Goal: Transaction & Acquisition: Purchase product/service

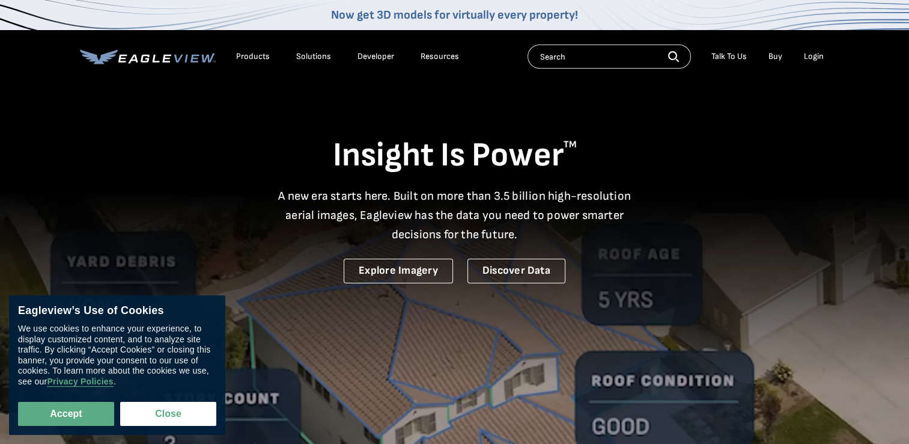
click at [817, 54] on div "Login" at bounding box center [814, 56] width 20 height 11
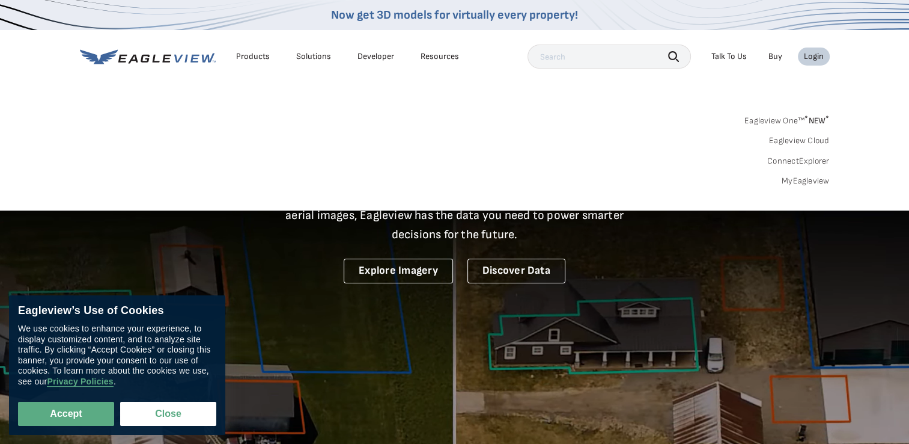
click at [803, 184] on link "MyEagleview" at bounding box center [806, 181] width 48 height 11
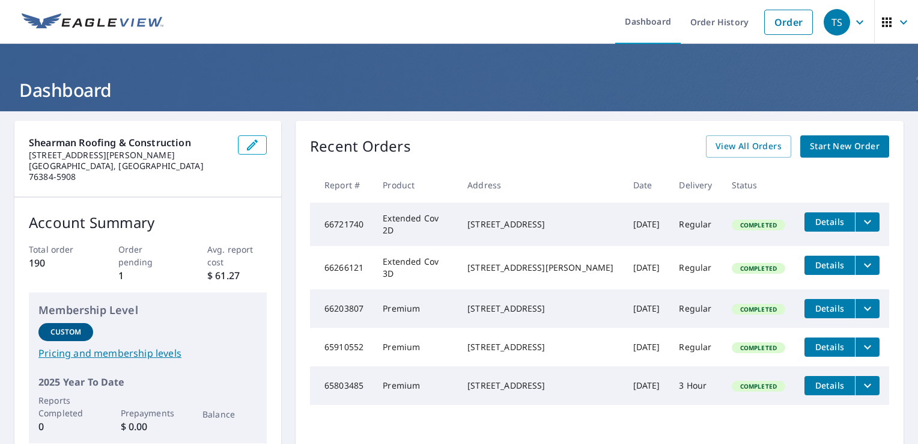
click at [845, 145] on span "Start New Order" at bounding box center [845, 146] width 70 height 15
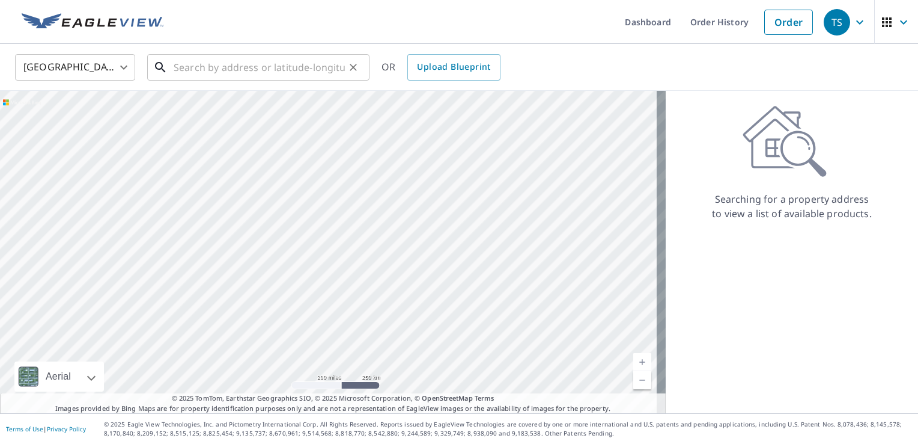
click at [210, 75] on input "text" at bounding box center [259, 67] width 171 height 34
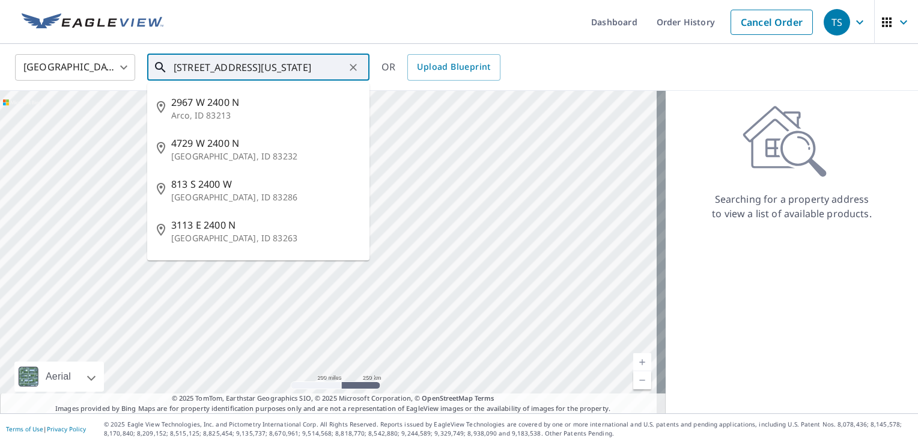
type input "[STREET_ADDRESS][US_STATE]"
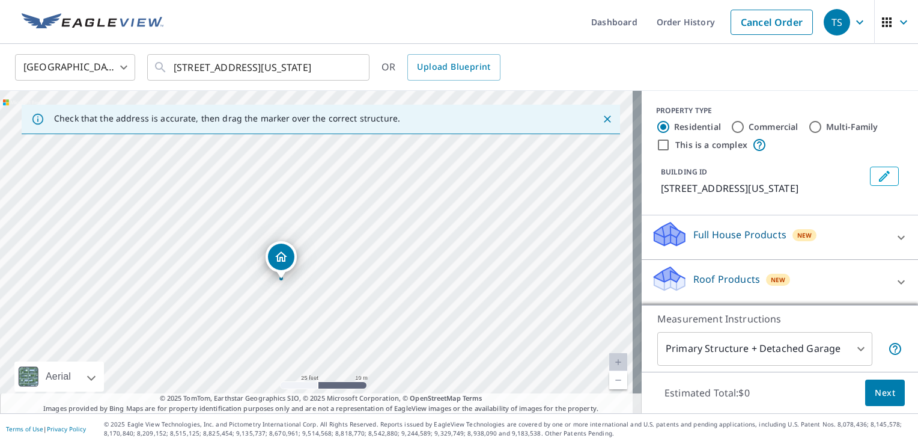
drag, startPoint x: 312, startPoint y: 223, endPoint x: 310, endPoint y: 301, distance: 78.2
click at [310, 301] on div "[STREET_ADDRESS][US_STATE]" at bounding box center [321, 252] width 642 height 322
click at [731, 129] on input "Commercial" at bounding box center [738, 127] width 14 height 14
radio input "true"
type input "4"
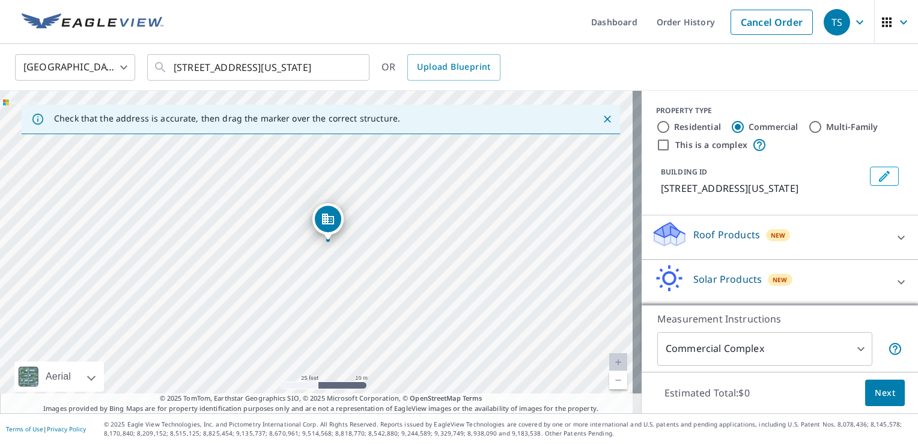
drag, startPoint x: 322, startPoint y: 230, endPoint x: 333, endPoint y: 220, distance: 15.3
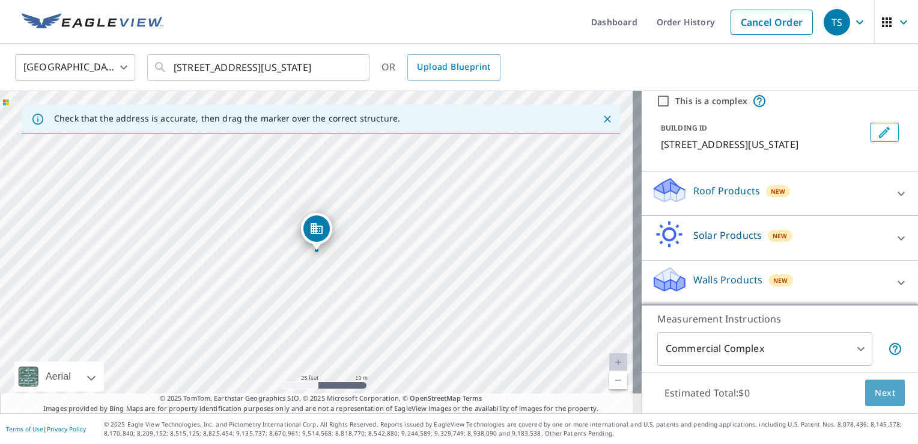
click at [875, 399] on span "Next" at bounding box center [885, 392] width 20 height 15
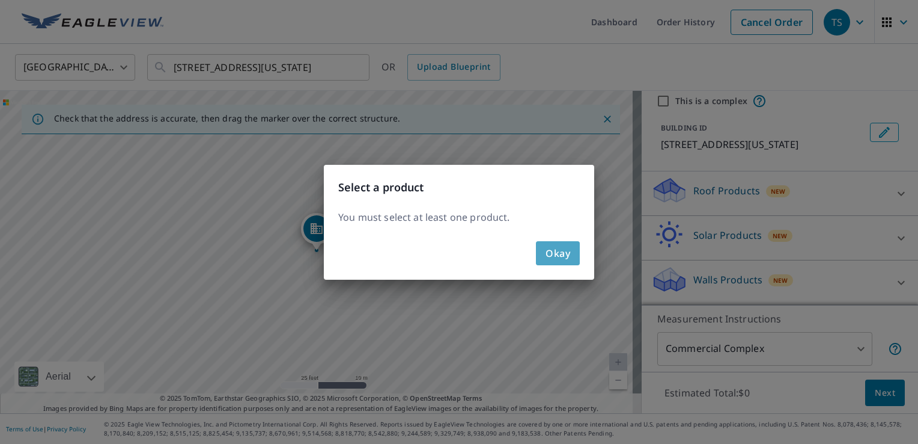
click at [563, 259] on span "Okay" at bounding box center [558, 253] width 25 height 17
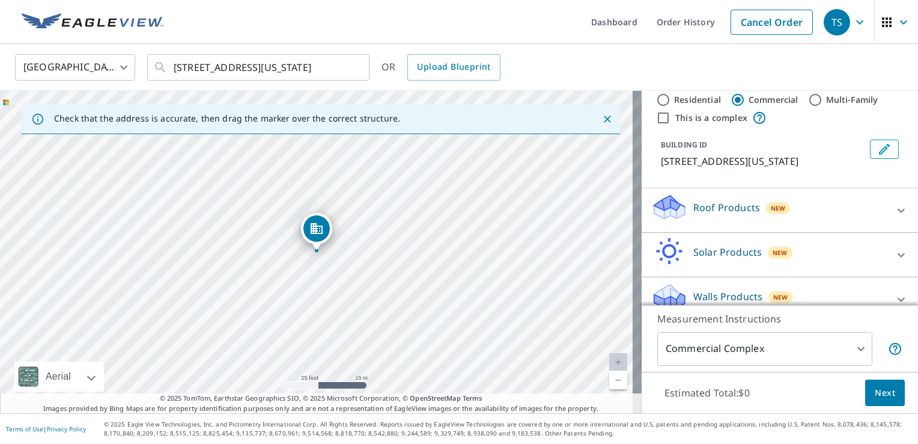
scroll to position [0, 0]
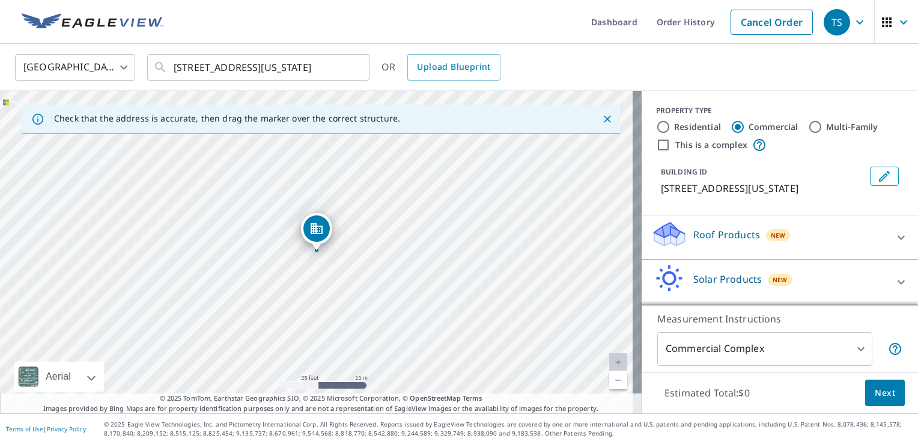
click at [731, 126] on input "Commercial" at bounding box center [738, 127] width 14 height 14
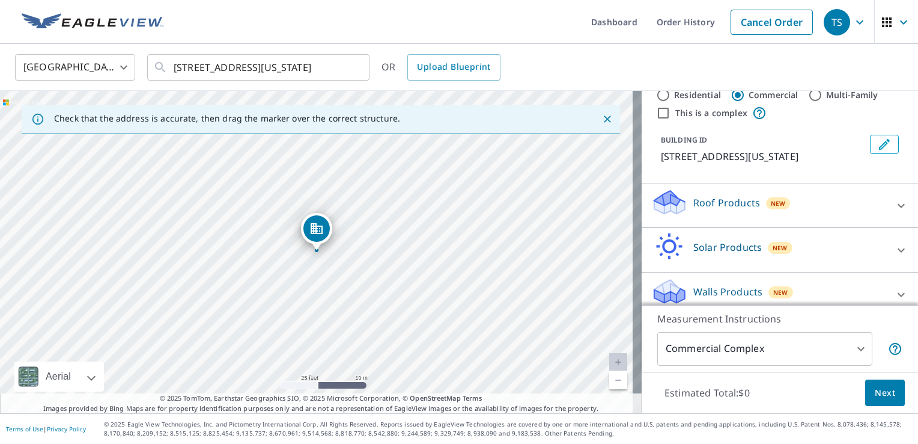
scroll to position [57, 0]
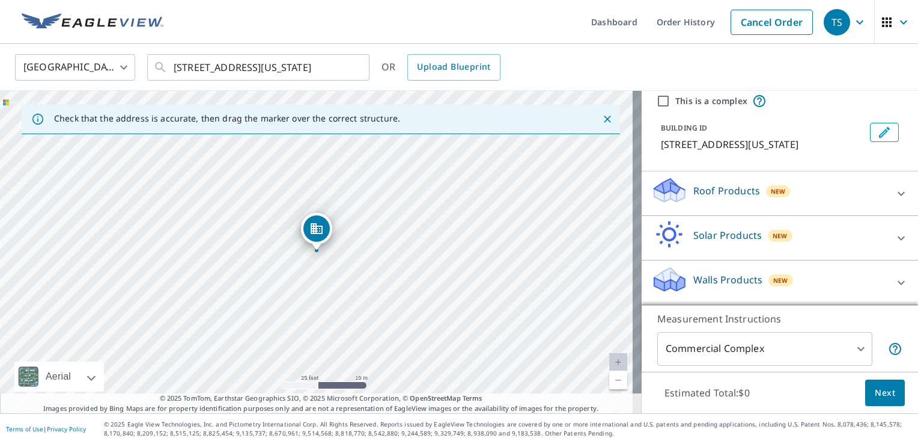
click at [861, 193] on div "Roof Products New" at bounding box center [770, 193] width 236 height 34
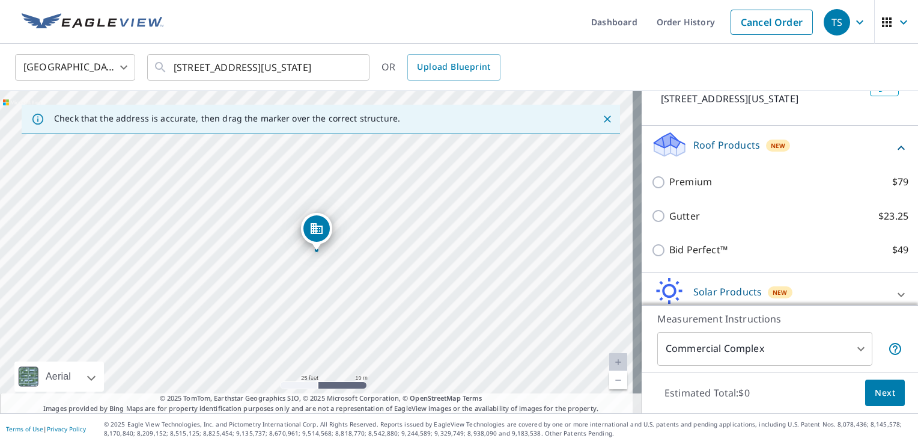
scroll to position [117, 0]
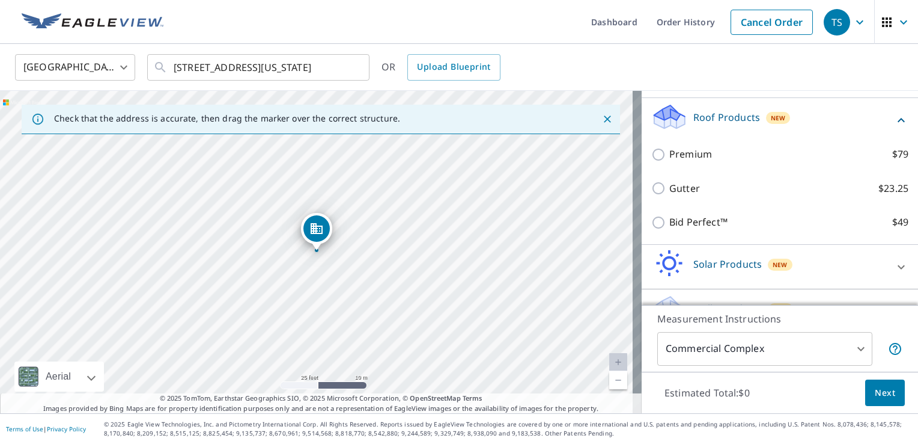
click at [898, 122] on icon at bounding box center [901, 120] width 7 height 4
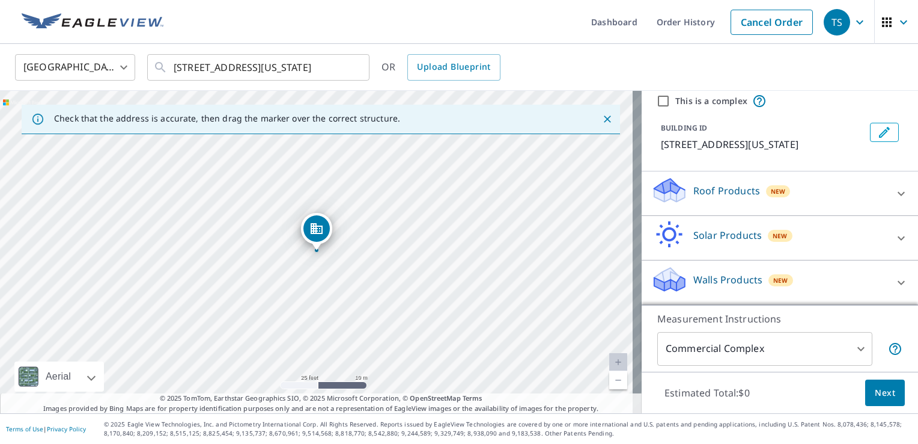
scroll to position [57, 0]
click at [894, 279] on icon at bounding box center [901, 282] width 14 height 14
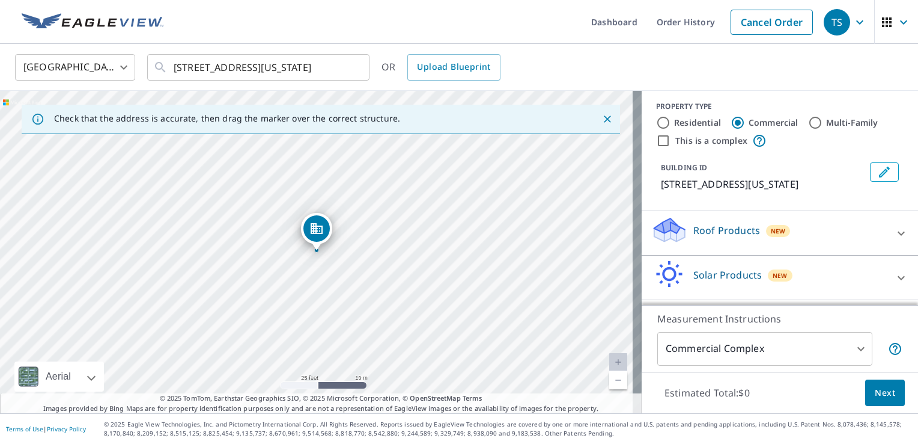
scroll to position [0, 0]
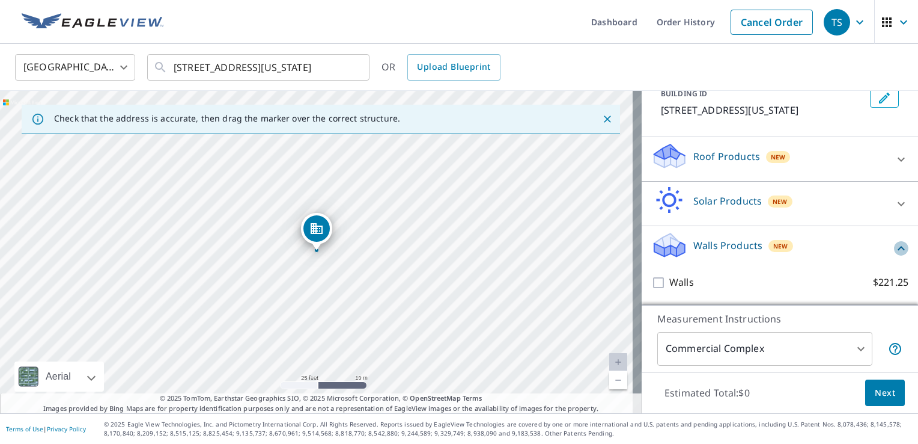
click at [894, 251] on icon at bounding box center [901, 248] width 14 height 14
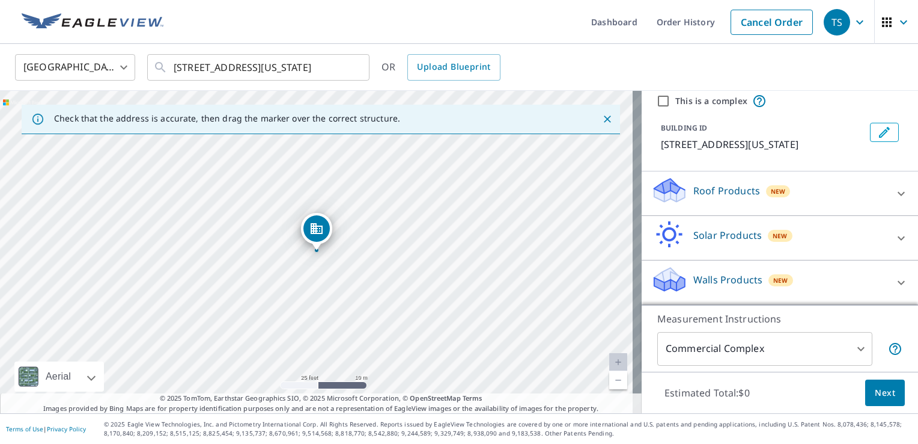
scroll to position [57, 0]
click at [888, 185] on div at bounding box center [901, 193] width 29 height 29
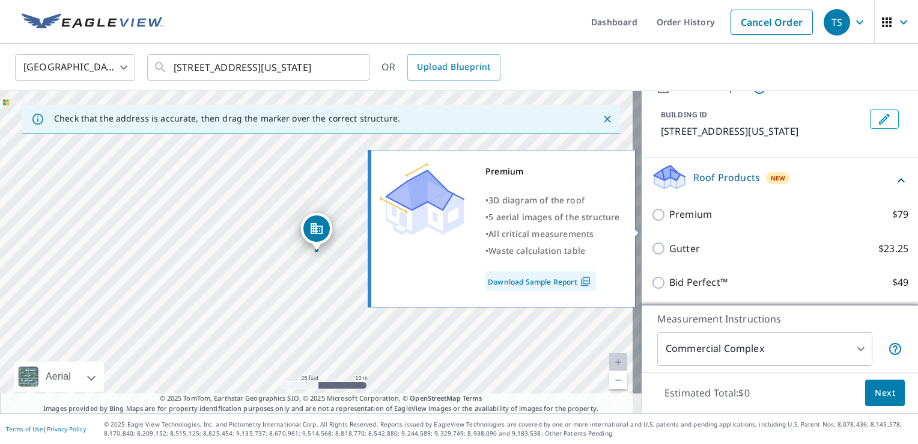
click at [652, 222] on input "Premium $79" at bounding box center [661, 214] width 18 height 14
checkbox input "true"
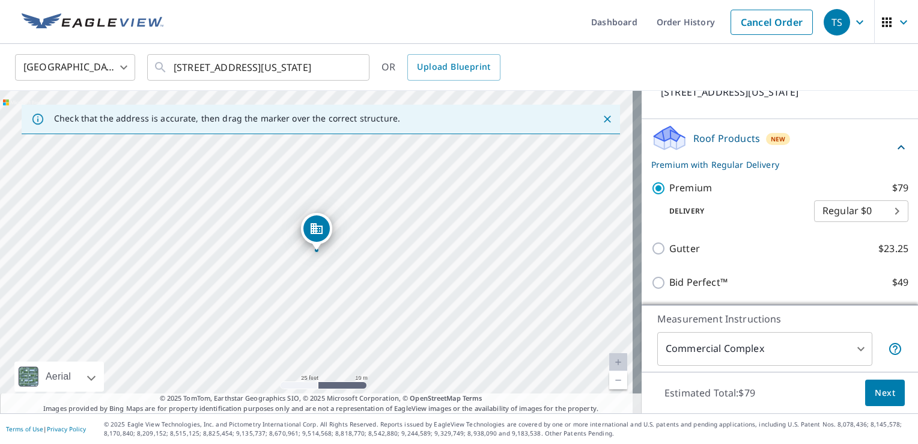
scroll to position [117, 0]
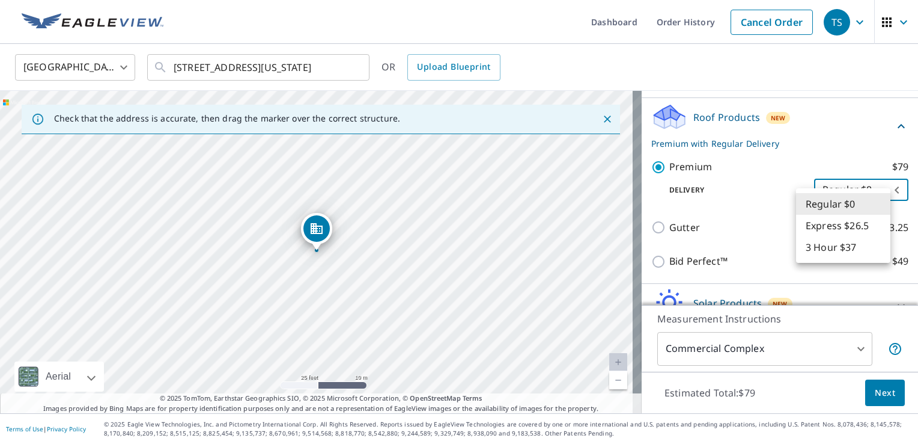
click at [867, 201] on body "TS TS Dashboard Order History Cancel Order TS United States US ​ 2400 old iowa …" at bounding box center [459, 222] width 918 height 444
click at [867, 201] on li "Regular $0" at bounding box center [843, 204] width 94 height 22
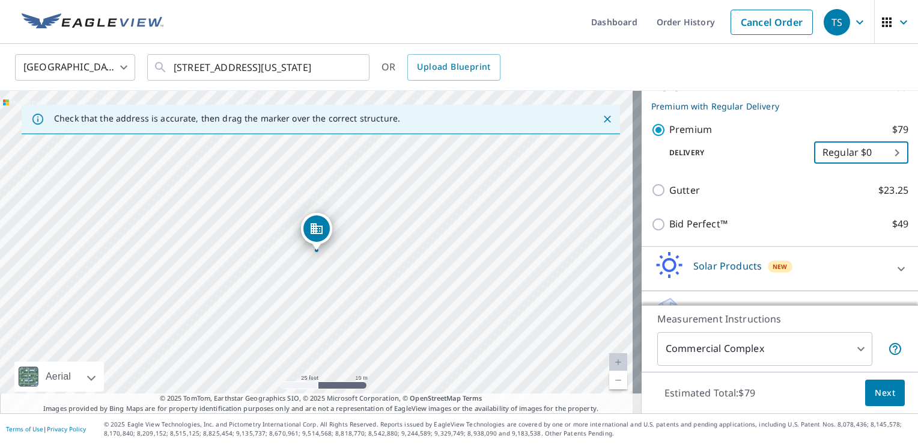
scroll to position [198, 0]
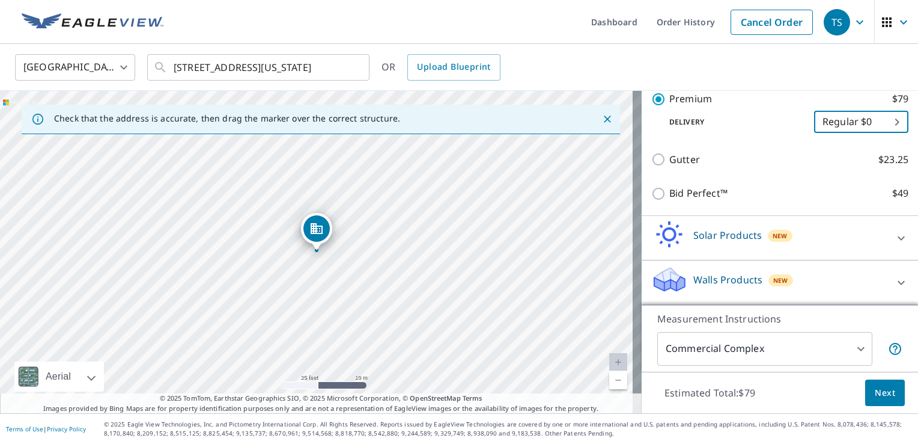
click at [894, 285] on icon at bounding box center [901, 282] width 14 height 14
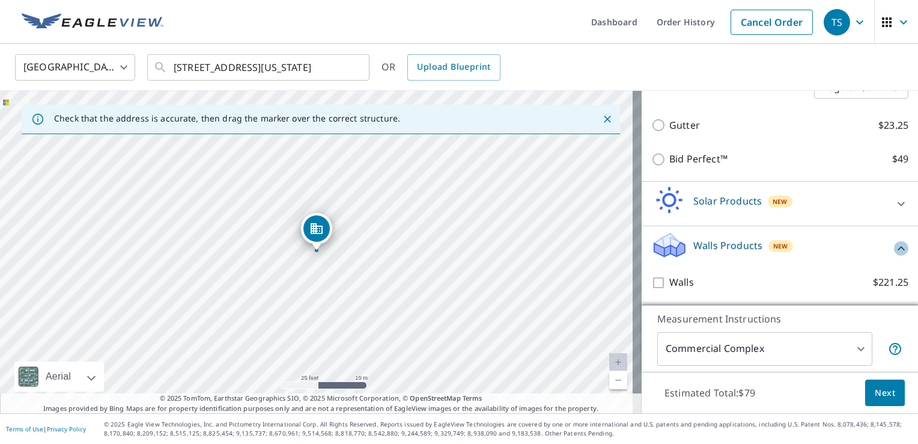
click at [898, 250] on icon at bounding box center [901, 248] width 7 height 4
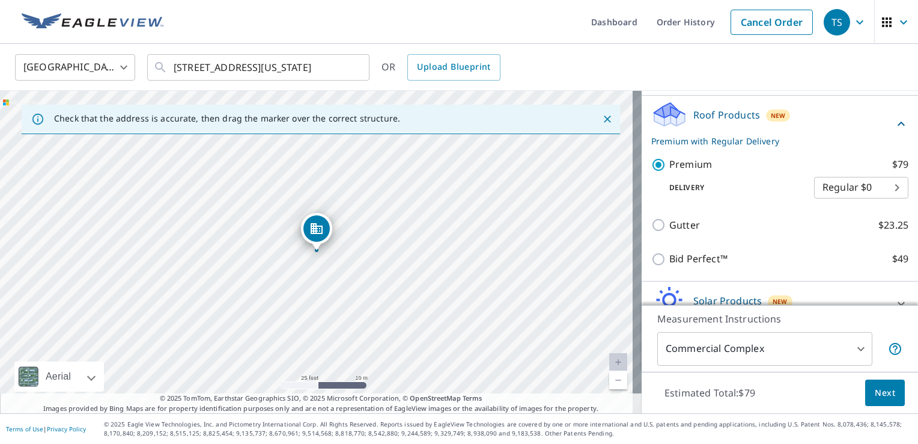
scroll to position [120, 0]
click at [876, 389] on span "Next" at bounding box center [885, 392] width 20 height 15
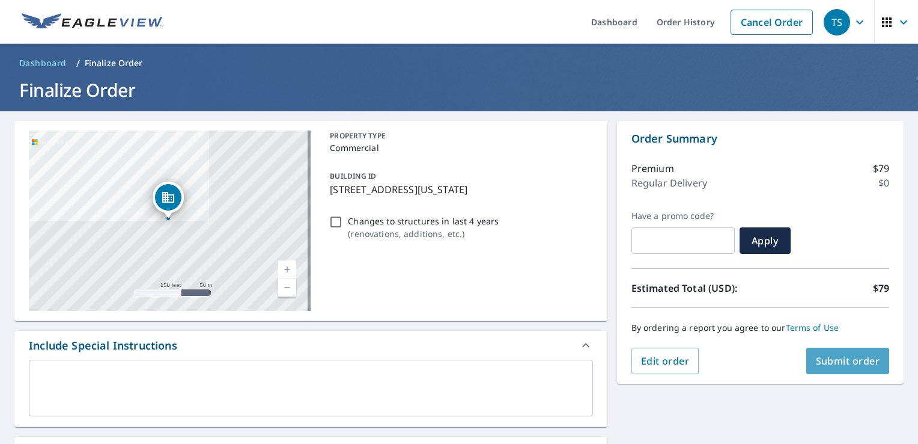
click at [820, 355] on span "Submit order" at bounding box center [848, 360] width 64 height 13
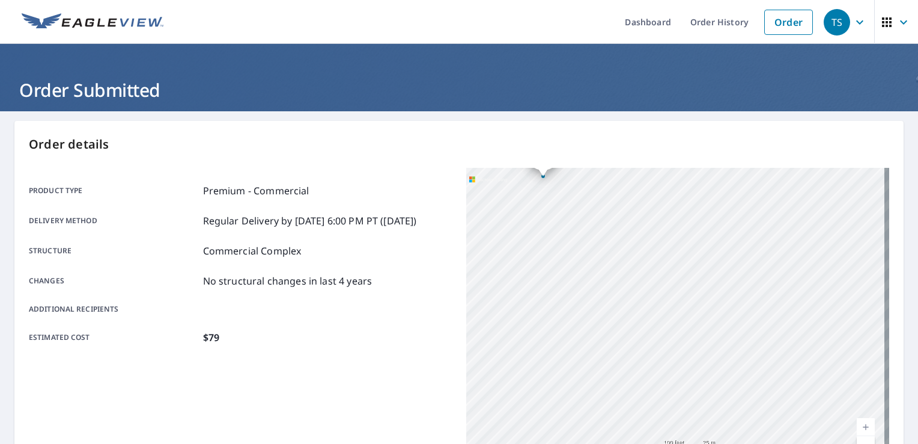
drag, startPoint x: 557, startPoint y: 232, endPoint x: 733, endPoint y: 364, distance: 219.8
click at [738, 387] on div "2400 Old Iowa Park Rd Wichita Falls, TX 76306" at bounding box center [677, 318] width 423 height 301
drag, startPoint x: 639, startPoint y: 297, endPoint x: 691, endPoint y: 408, distance: 122.3
click at [691, 407] on div "2400 Old Iowa Park Rd Wichita Falls, TX 76306" at bounding box center [677, 318] width 423 height 301
drag, startPoint x: 616, startPoint y: 318, endPoint x: 670, endPoint y: 323, distance: 54.4
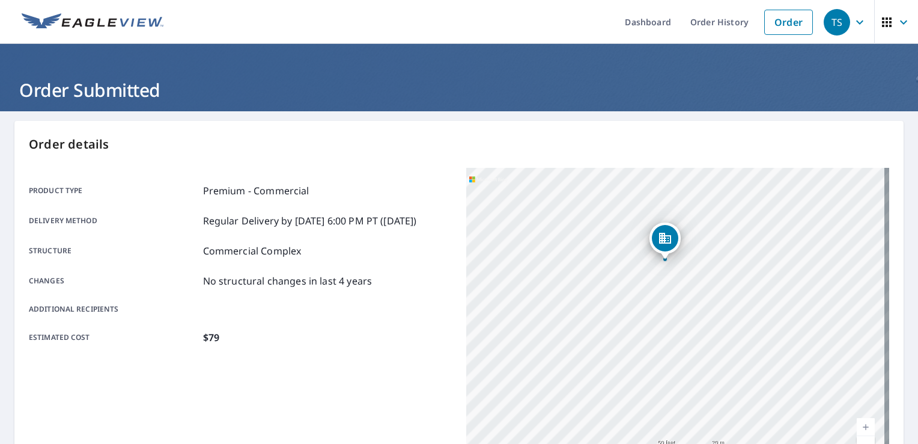
click at [670, 323] on div "2400 Old Iowa Park Rd Wichita Falls, TX 76306" at bounding box center [677, 318] width 423 height 301
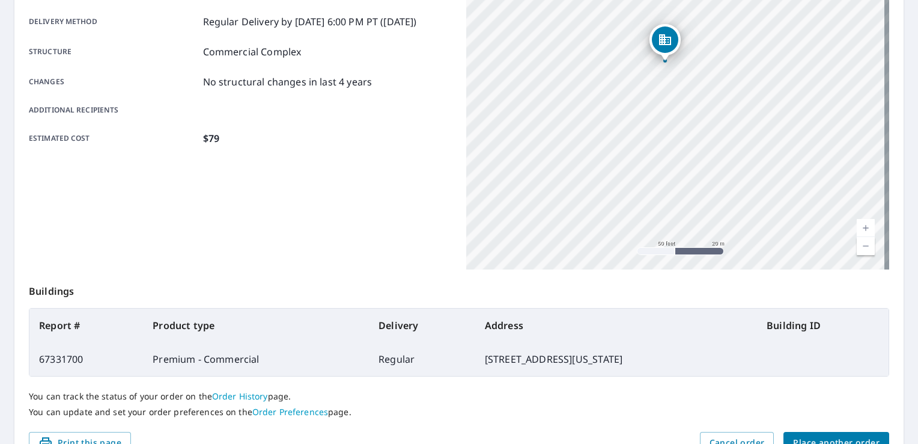
scroll to position [263, 0]
